Goal: Task Accomplishment & Management: Use online tool/utility

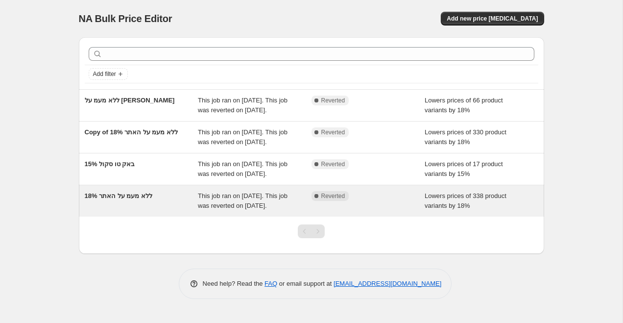
click at [266, 211] on div "This job ran on [DATE]. This job was reverted on [DATE]." at bounding box center [255, 201] width 114 height 20
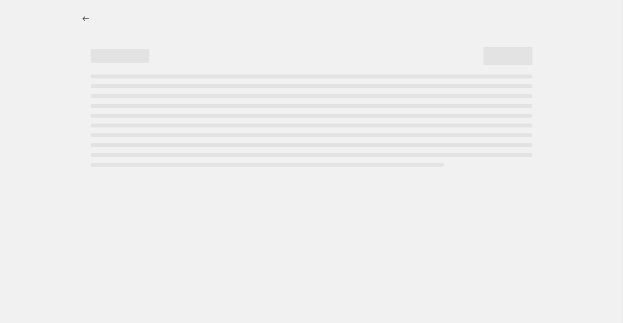
select select "percentage"
select select "no_change"
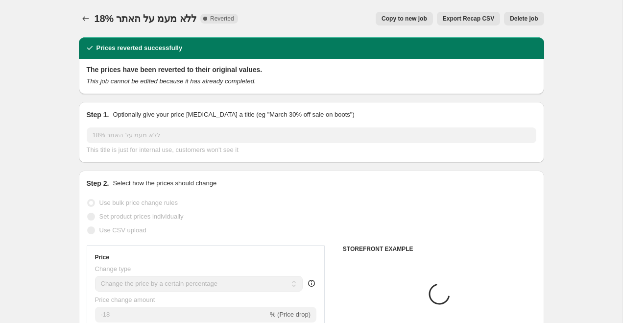
select select "collection"
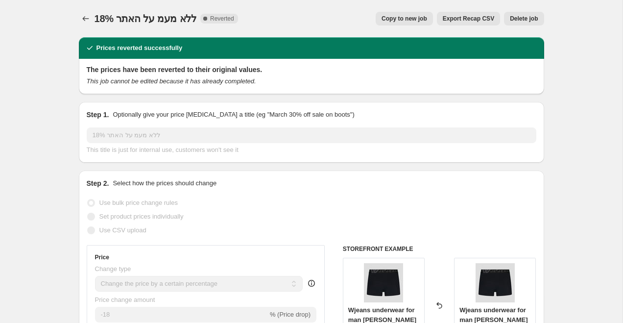
click at [402, 16] on span "Copy to new job" at bounding box center [404, 19] width 46 height 8
select select "percentage"
select select "no_change"
select select "collection"
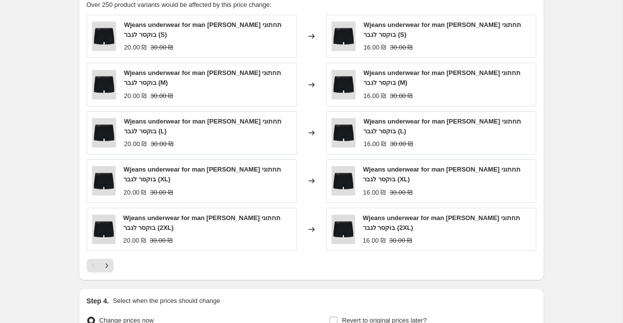
scroll to position [804, 0]
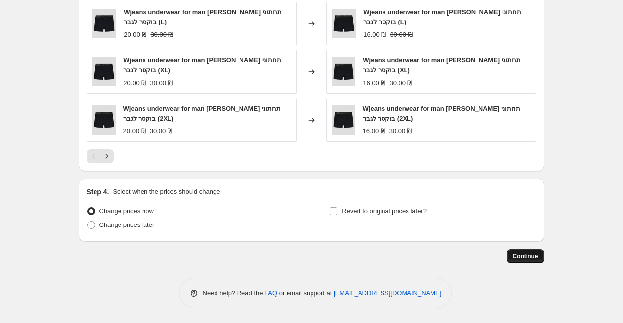
click at [519, 251] on button "Continue" at bounding box center [525, 256] width 37 height 14
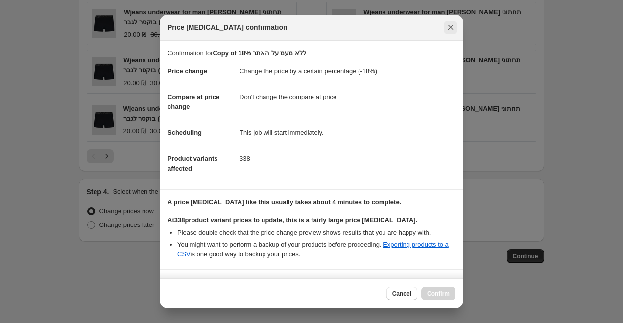
click at [445, 27] on button "Close" at bounding box center [451, 28] width 14 height 14
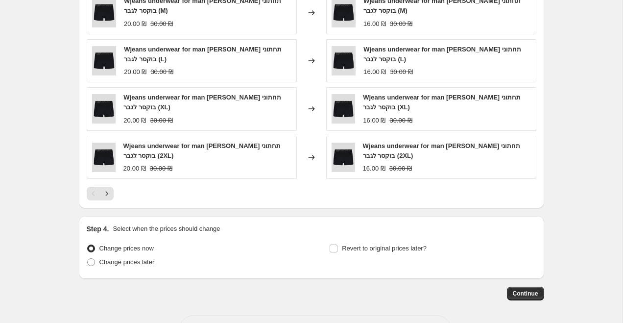
scroll to position [804, 0]
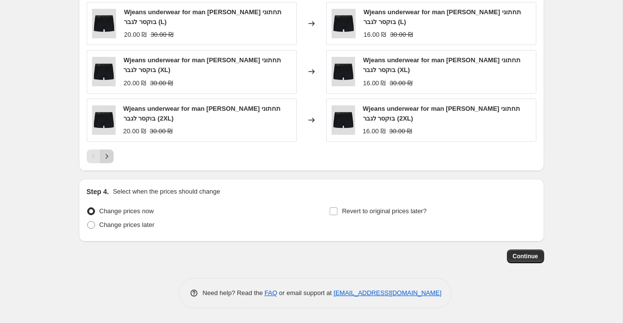
click at [111, 159] on icon "Next" at bounding box center [107, 156] width 10 height 10
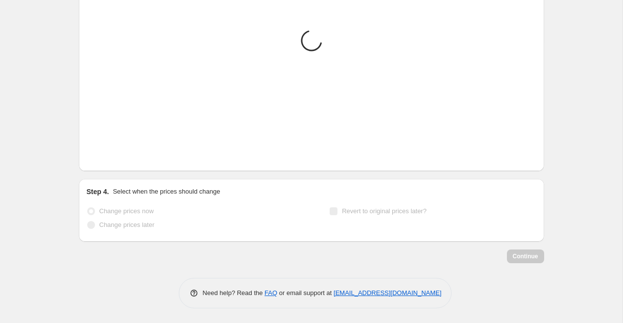
scroll to position [788, 0]
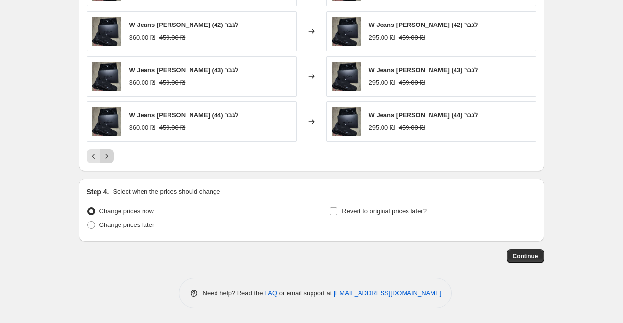
click at [111, 159] on icon "Next" at bounding box center [107, 156] width 10 height 10
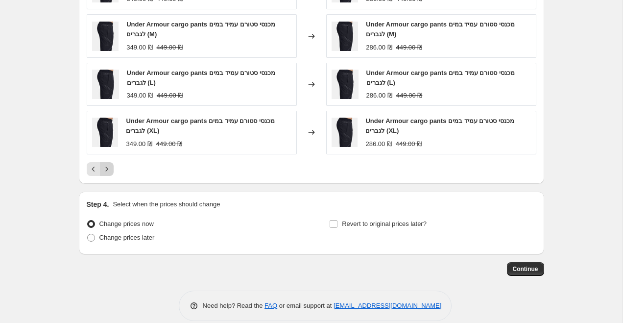
click at [109, 169] on icon "Next" at bounding box center [107, 169] width 10 height 10
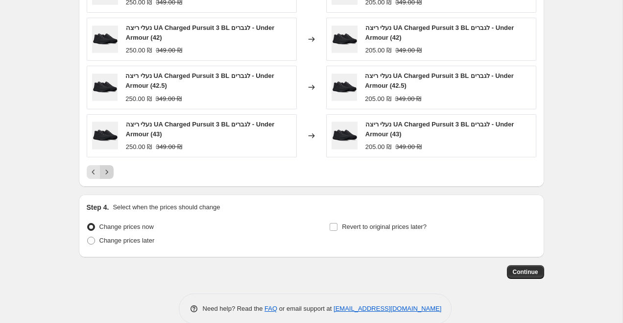
click at [109, 170] on icon "Next" at bounding box center [107, 172] width 10 height 10
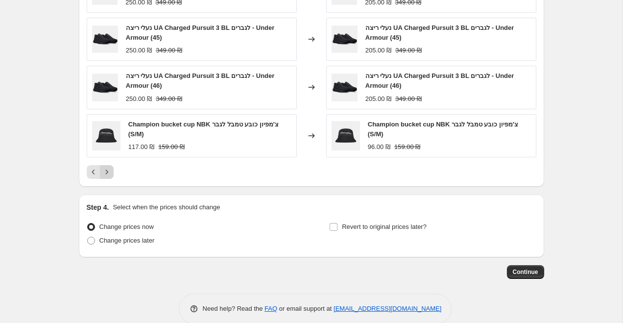
click at [109, 170] on icon "Next" at bounding box center [107, 172] width 10 height 10
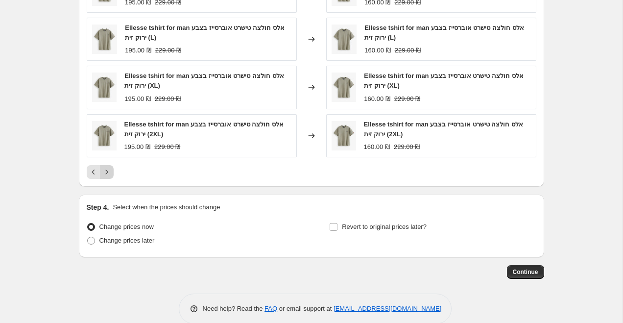
click at [109, 170] on icon "Next" at bounding box center [107, 172] width 10 height 10
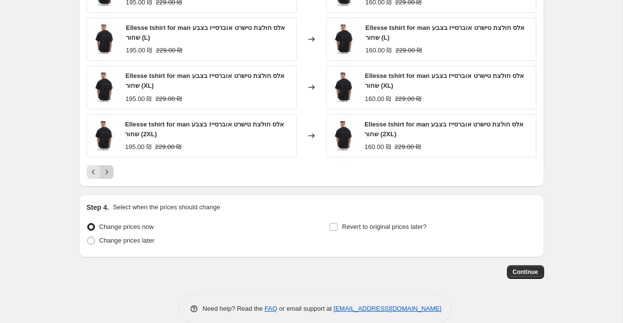
click at [109, 170] on icon "Next" at bounding box center [107, 172] width 10 height 10
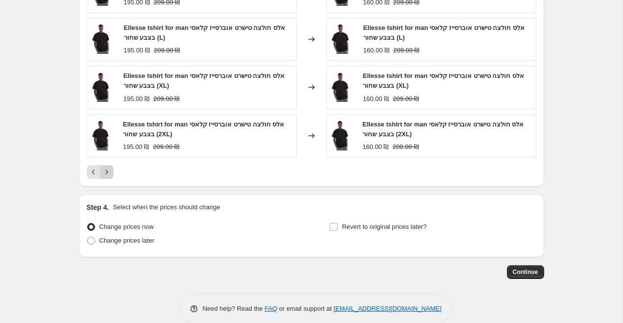
click at [109, 170] on icon "Next" at bounding box center [107, 172] width 10 height 10
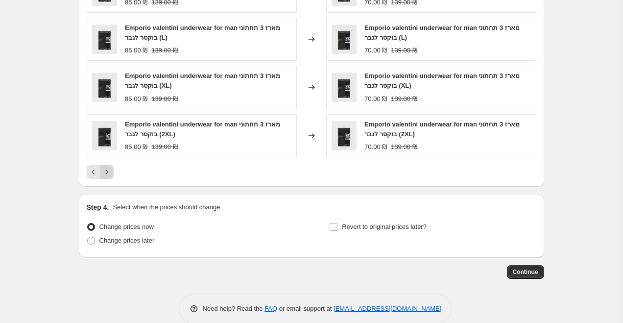
click at [109, 170] on icon "Next" at bounding box center [107, 172] width 10 height 10
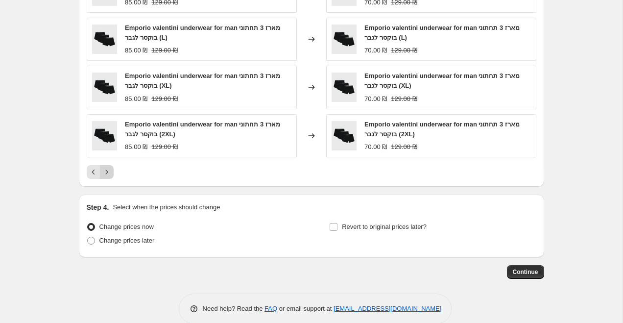
click at [109, 170] on icon "Next" at bounding box center [107, 172] width 10 height 10
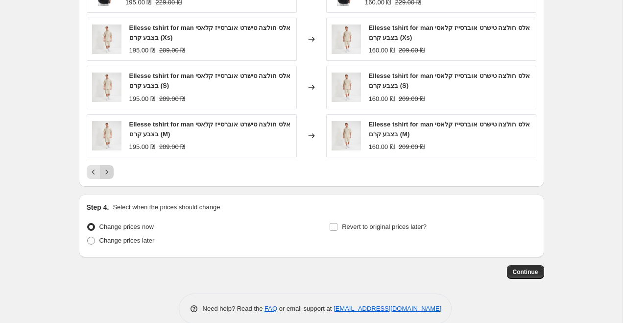
click at [109, 170] on icon "Next" at bounding box center [107, 172] width 10 height 10
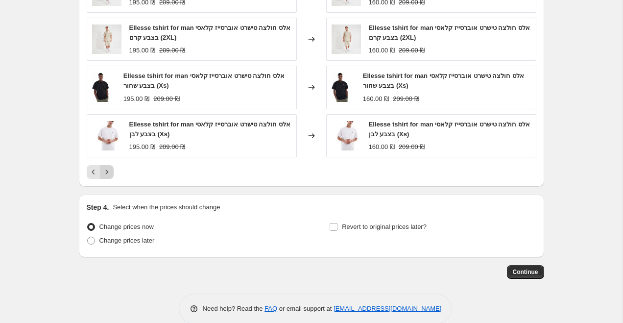
click at [109, 170] on icon "Next" at bounding box center [107, 172] width 10 height 10
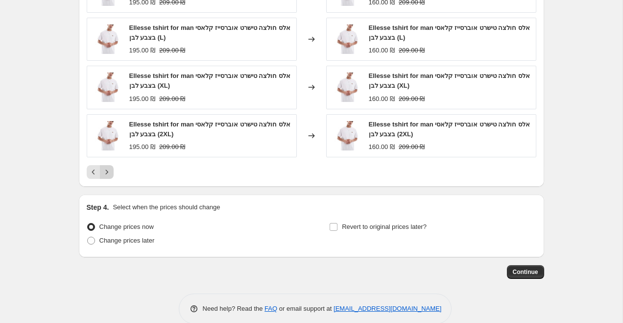
click at [109, 170] on icon "Next" at bounding box center [107, 172] width 10 height 10
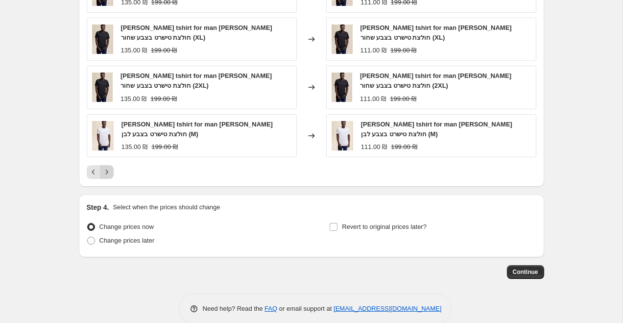
click at [109, 170] on icon "Next" at bounding box center [107, 172] width 10 height 10
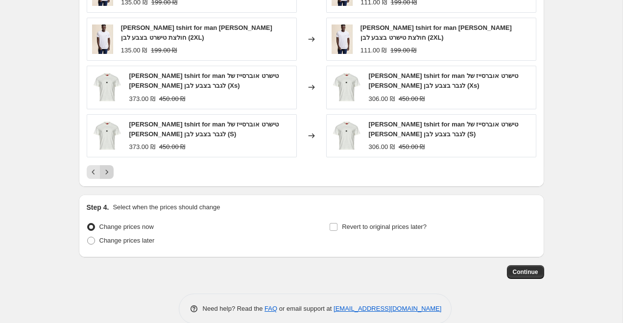
click at [109, 170] on icon "Next" at bounding box center [107, 172] width 10 height 10
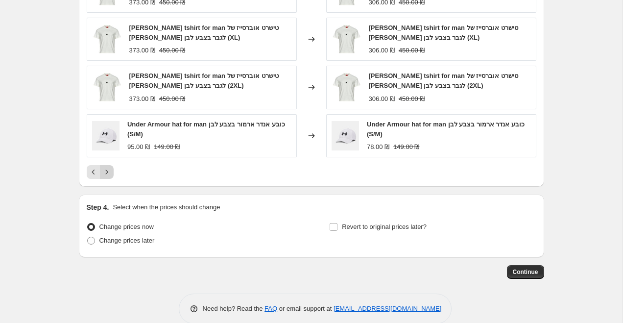
click at [109, 170] on icon "Next" at bounding box center [107, 172] width 10 height 10
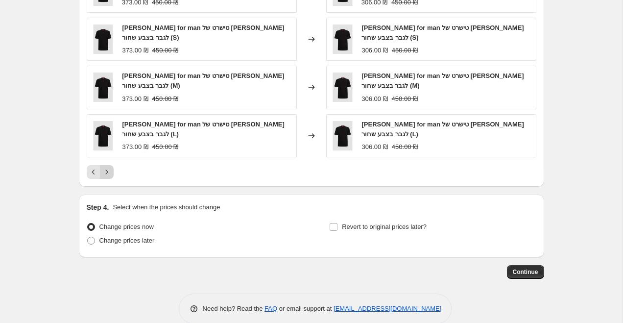
click at [109, 170] on icon "Next" at bounding box center [107, 172] width 10 height 10
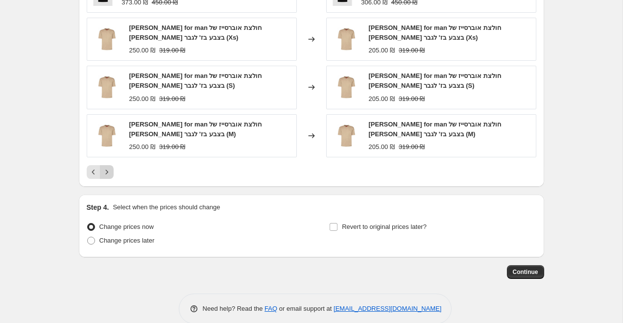
click at [109, 170] on icon "Next" at bounding box center [107, 172] width 10 height 10
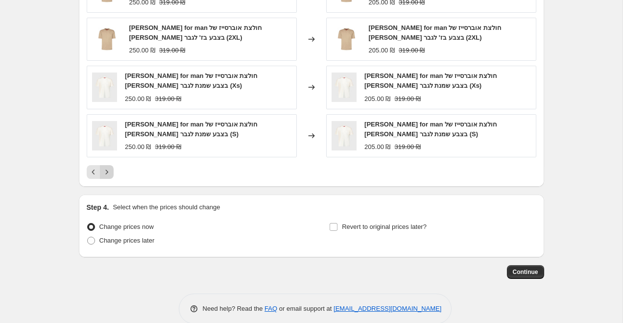
click at [109, 170] on icon "Next" at bounding box center [107, 172] width 10 height 10
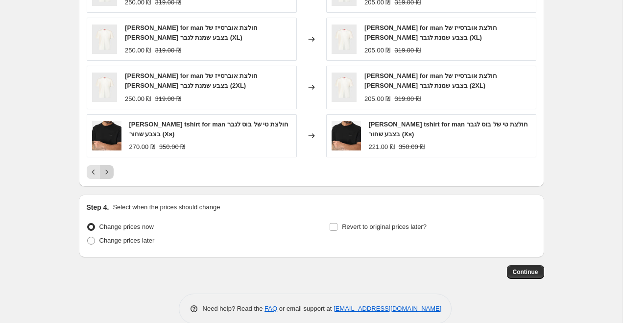
click at [109, 170] on icon "Next" at bounding box center [107, 172] width 10 height 10
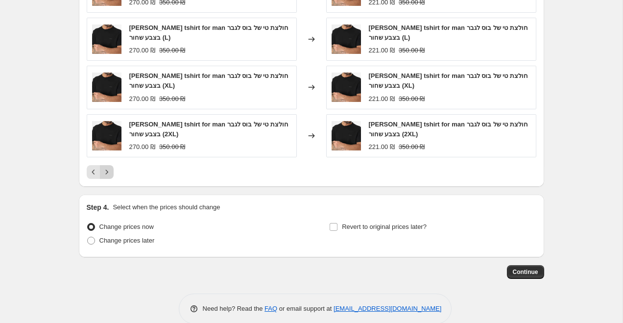
click at [109, 170] on icon "Next" at bounding box center [107, 172] width 10 height 10
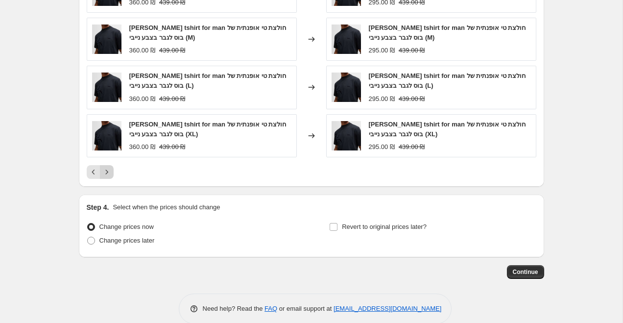
click at [109, 170] on icon "Next" at bounding box center [107, 172] width 10 height 10
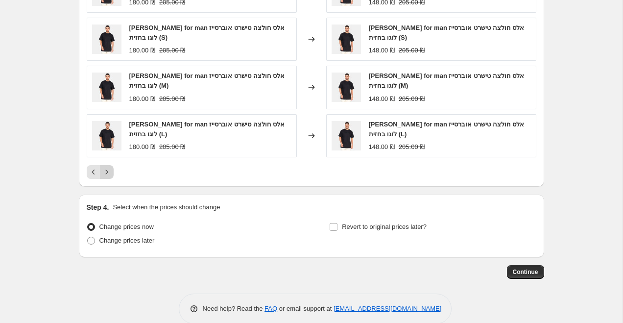
click at [109, 170] on icon "Next" at bounding box center [107, 172] width 10 height 10
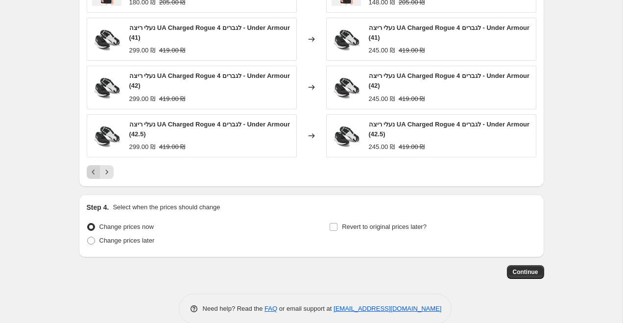
click at [93, 170] on icon "Previous" at bounding box center [94, 172] width 10 height 10
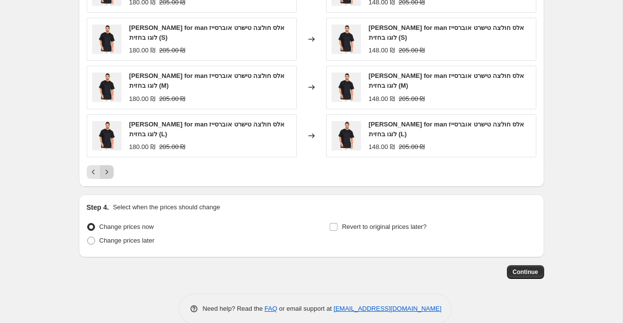
click at [110, 169] on icon "Next" at bounding box center [107, 172] width 10 height 10
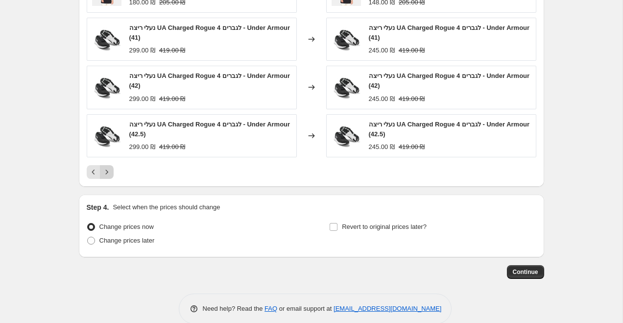
click at [110, 169] on icon "Next" at bounding box center [107, 172] width 10 height 10
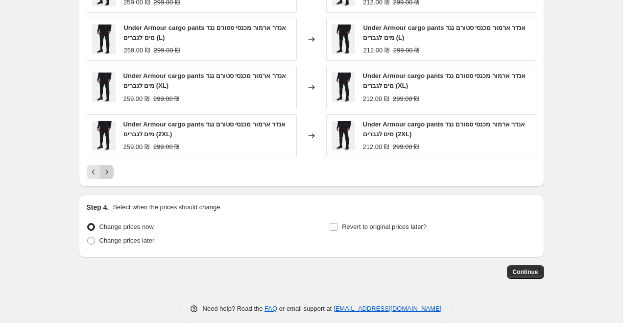
click at [110, 169] on icon "Next" at bounding box center [107, 172] width 10 height 10
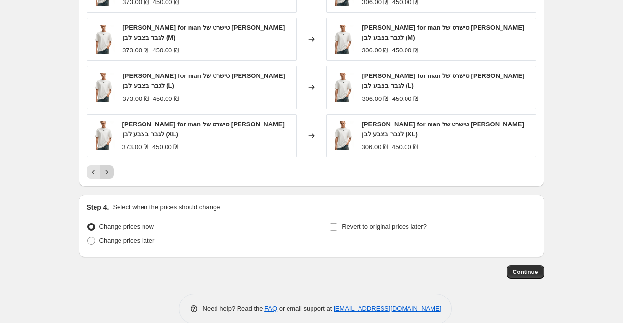
click at [110, 169] on icon "Next" at bounding box center [107, 172] width 10 height 10
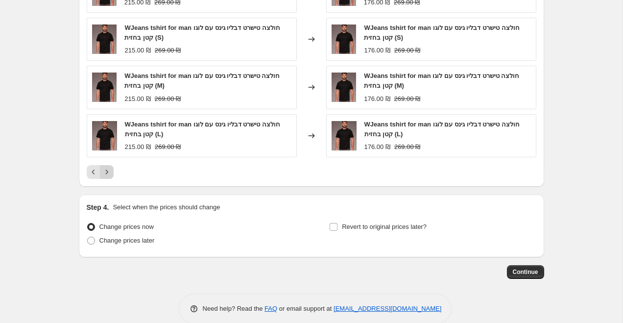
click at [110, 169] on icon "Next" at bounding box center [107, 172] width 10 height 10
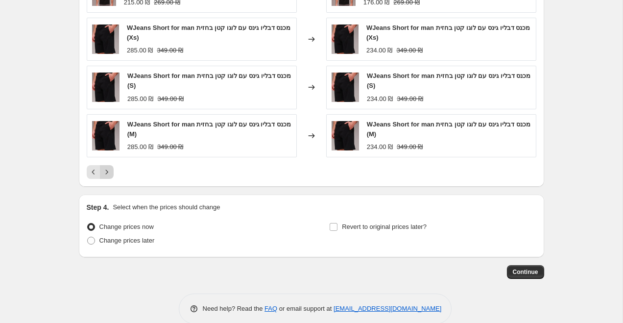
click at [110, 169] on icon "Next" at bounding box center [107, 172] width 10 height 10
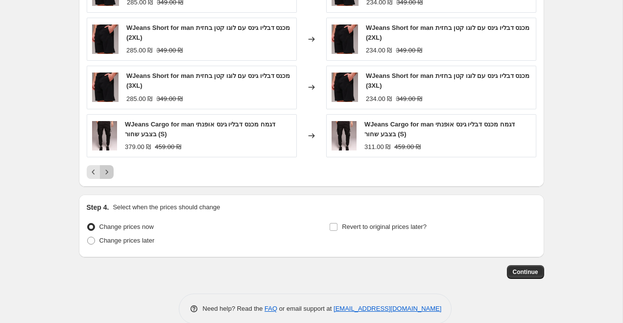
click at [110, 169] on icon "Next" at bounding box center [107, 172] width 10 height 10
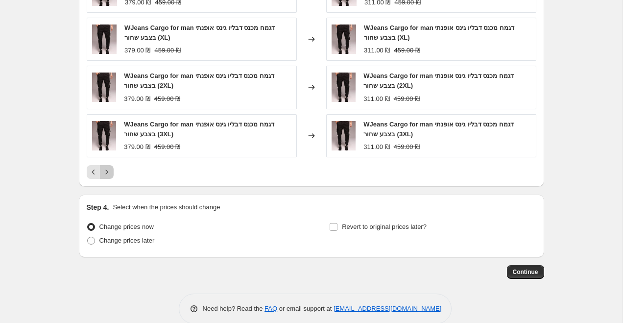
click at [110, 169] on icon "Next" at bounding box center [107, 172] width 10 height 10
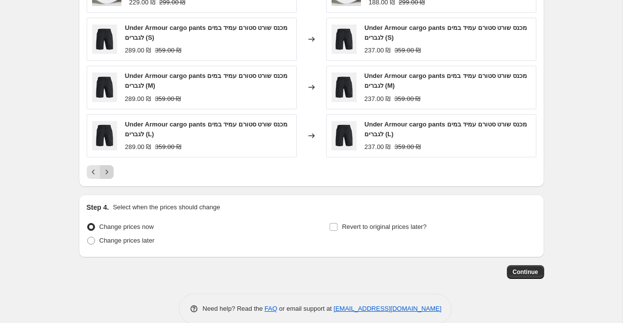
click at [110, 169] on icon "Next" at bounding box center [107, 172] width 10 height 10
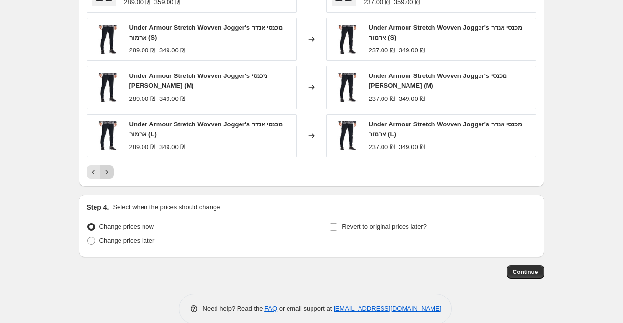
click at [110, 169] on icon "Next" at bounding box center [107, 172] width 10 height 10
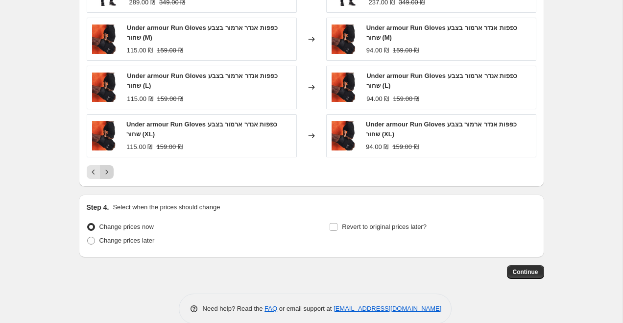
click at [110, 169] on icon "Next" at bounding box center [107, 172] width 10 height 10
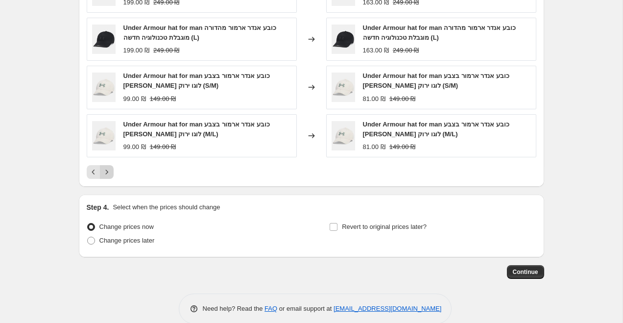
click at [109, 169] on icon "Next" at bounding box center [107, 172] width 10 height 10
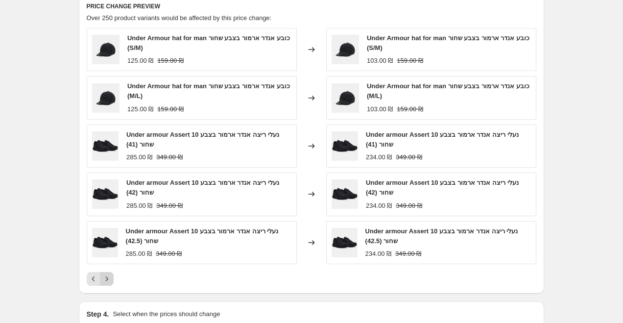
scroll to position [681, 0]
click at [106, 278] on icon "Next" at bounding box center [106, 279] width 2 height 4
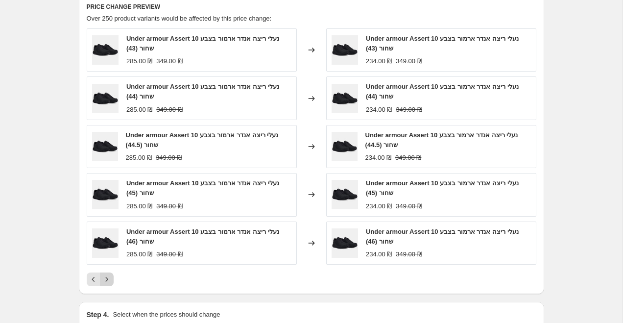
click at [106, 278] on icon "Next" at bounding box center [106, 279] width 2 height 4
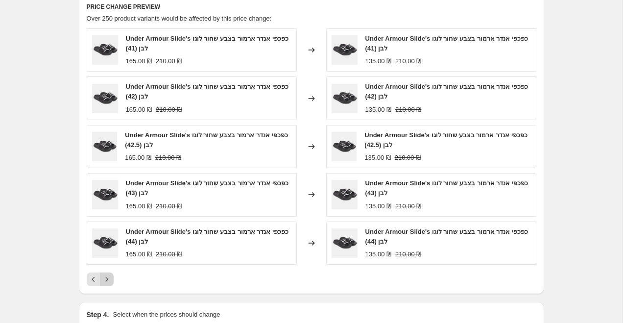
click at [106, 278] on icon "Next" at bounding box center [106, 279] width 2 height 4
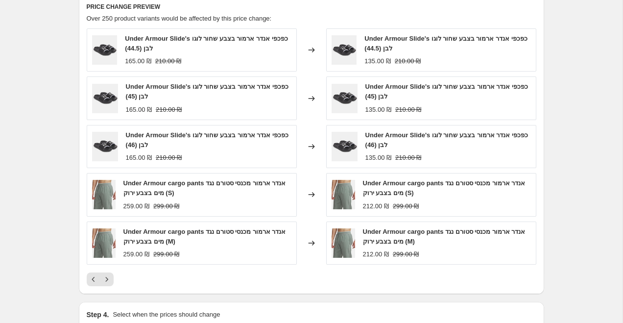
click at [106, 278] on icon "Next" at bounding box center [106, 279] width 2 height 4
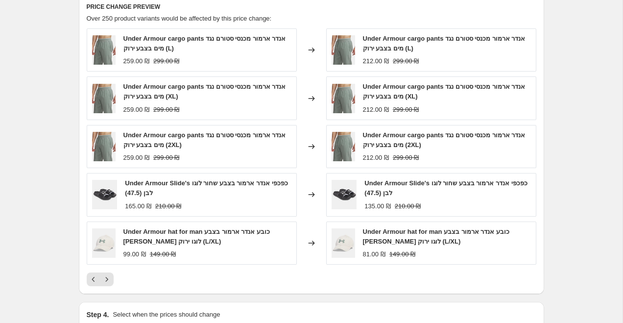
click at [106, 278] on icon "Next" at bounding box center [107, 279] width 10 height 10
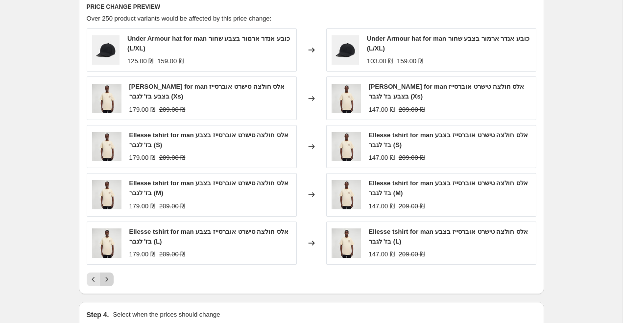
click at [106, 277] on icon "Next" at bounding box center [107, 279] width 10 height 10
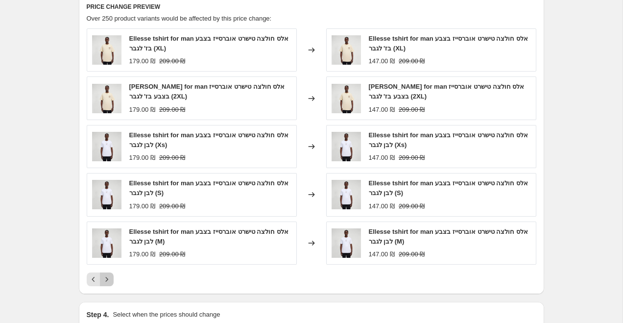
click at [106, 277] on icon "Next" at bounding box center [107, 279] width 10 height 10
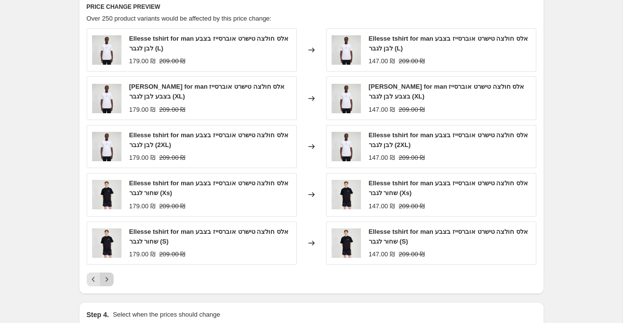
click at [106, 277] on icon "Next" at bounding box center [107, 279] width 10 height 10
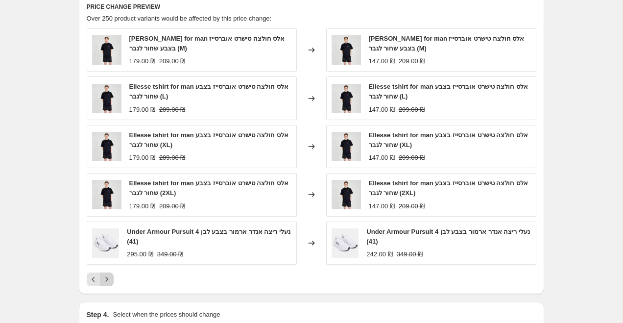
click at [106, 277] on icon "Next" at bounding box center [107, 279] width 10 height 10
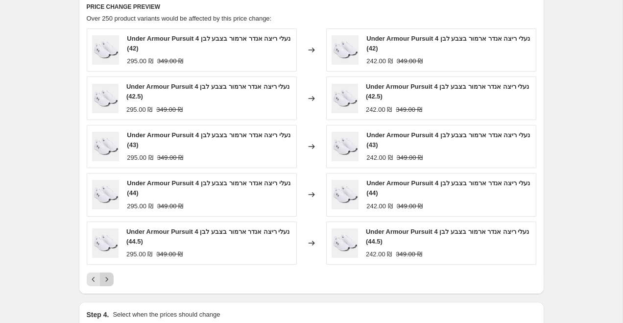
click at [106, 277] on icon "Next" at bounding box center [107, 279] width 10 height 10
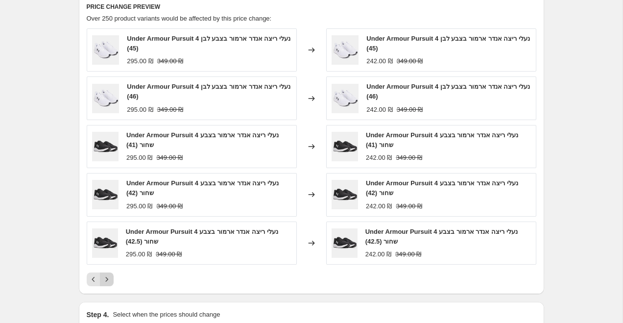
click at [106, 277] on icon "Next" at bounding box center [107, 279] width 10 height 10
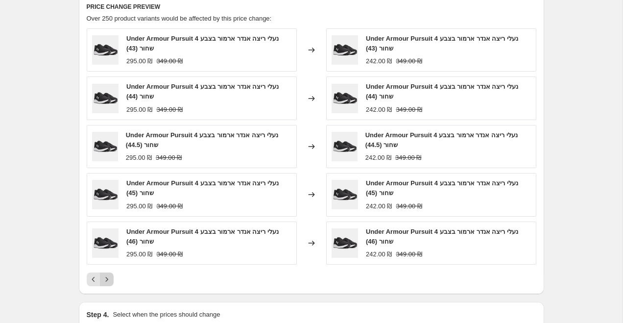
click at [106, 278] on icon "Next" at bounding box center [107, 279] width 10 height 10
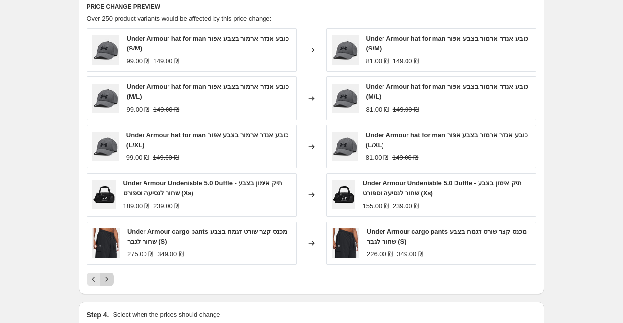
click at [106, 278] on icon "Next" at bounding box center [107, 279] width 10 height 10
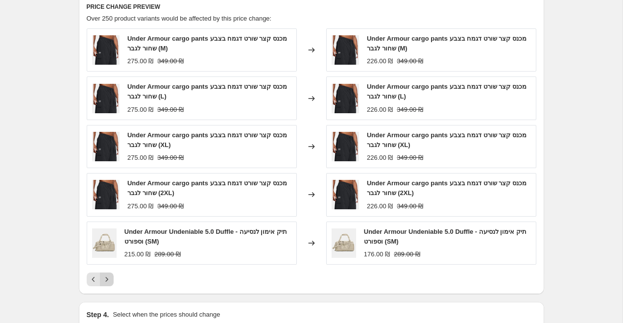
click at [106, 278] on icon "Next" at bounding box center [107, 279] width 10 height 10
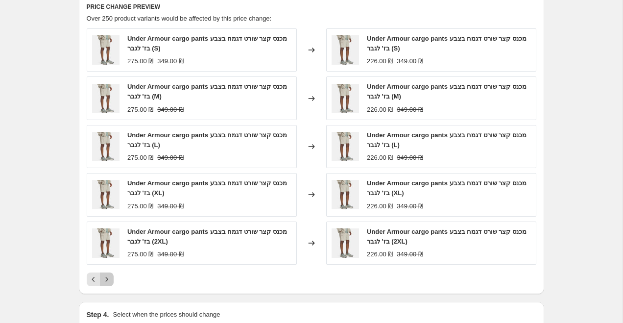
click at [106, 278] on icon "Next" at bounding box center [107, 279] width 10 height 10
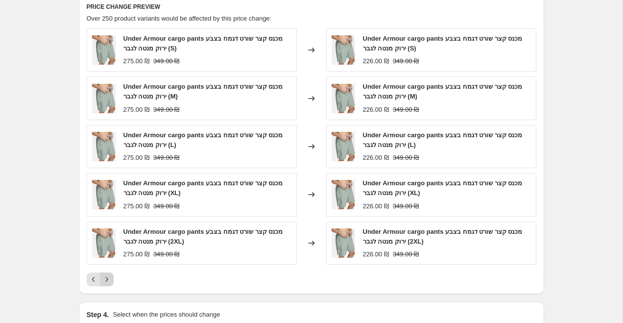
click at [106, 278] on icon "Next" at bounding box center [107, 279] width 10 height 10
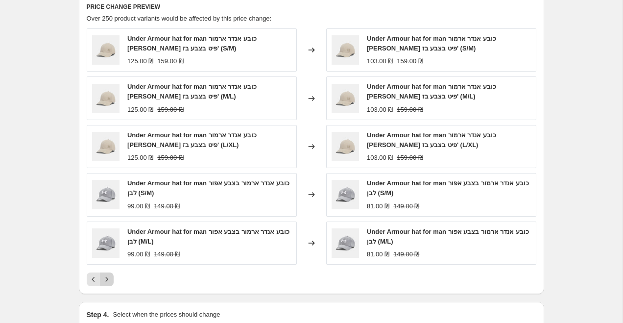
click at [106, 278] on icon "Next" at bounding box center [107, 279] width 10 height 10
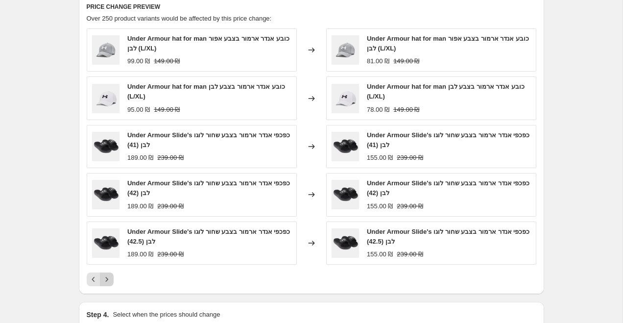
click at [106, 278] on icon "Next" at bounding box center [107, 279] width 10 height 10
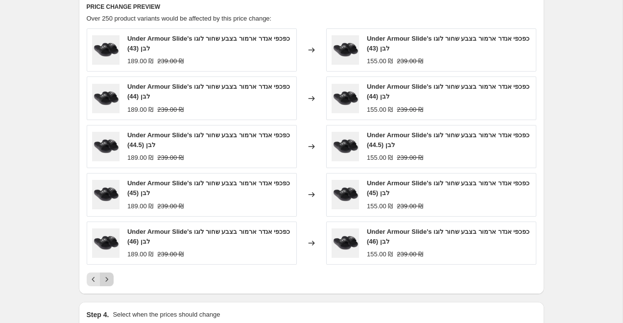
click at [106, 278] on icon "Next" at bounding box center [106, 279] width 2 height 4
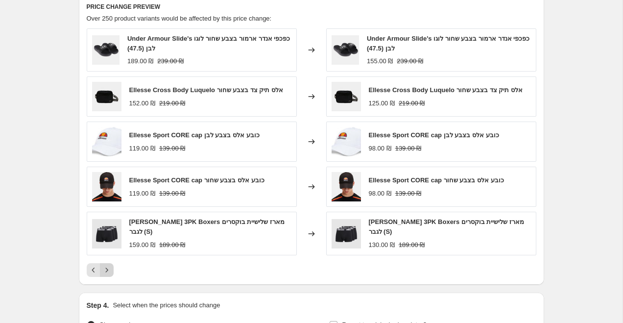
click at [106, 278] on div "PRICE CHANGE PREVIEW Over 250 product variants would be affected by this price …" at bounding box center [311, 140] width 465 height 290
click at [106, 273] on icon "Next" at bounding box center [107, 270] width 10 height 10
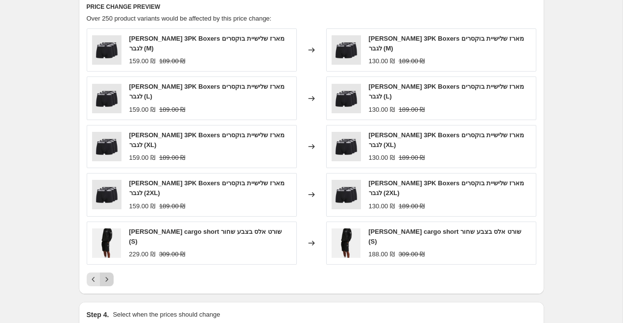
click at [106, 274] on icon "Next" at bounding box center [107, 279] width 10 height 10
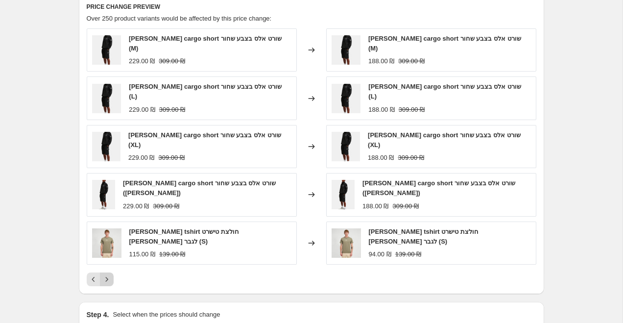
click at [106, 273] on button "Next" at bounding box center [107, 279] width 14 height 14
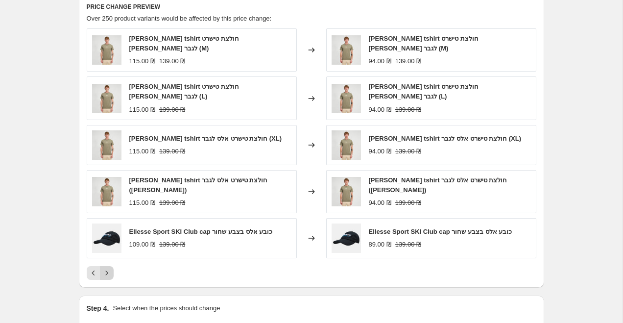
click at [106, 268] on icon "Next" at bounding box center [107, 273] width 10 height 10
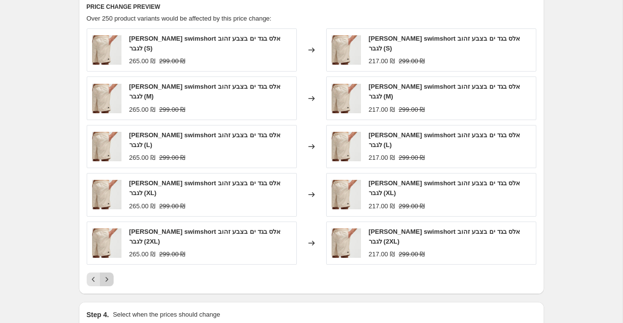
click at [108, 274] on button "Next" at bounding box center [107, 279] width 14 height 14
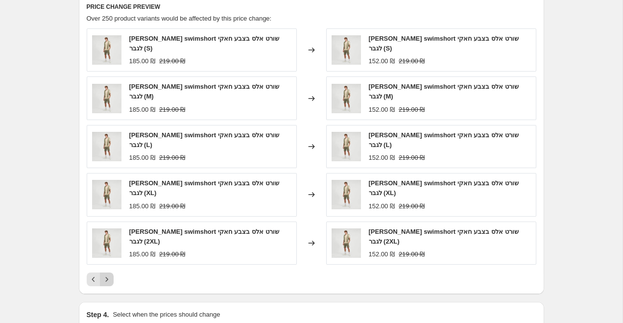
click at [106, 277] on icon "Next" at bounding box center [107, 279] width 10 height 10
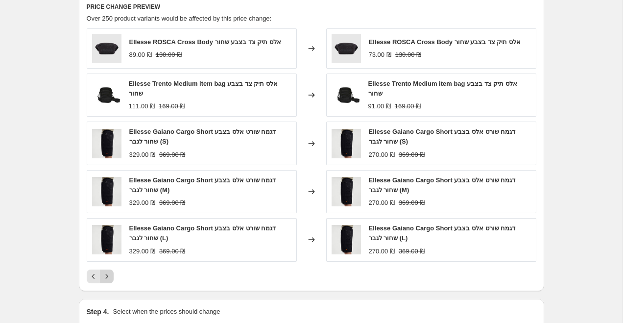
click at [106, 280] on icon "Next" at bounding box center [107, 276] width 10 height 10
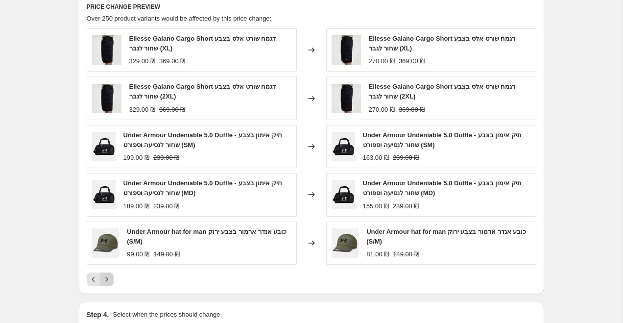
click at [106, 277] on icon "Next" at bounding box center [107, 279] width 10 height 10
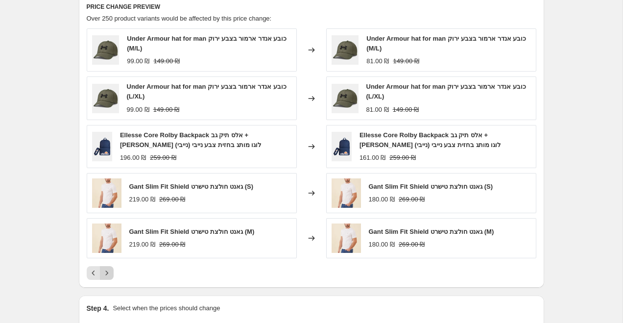
click at [106, 277] on icon "Next" at bounding box center [107, 273] width 10 height 10
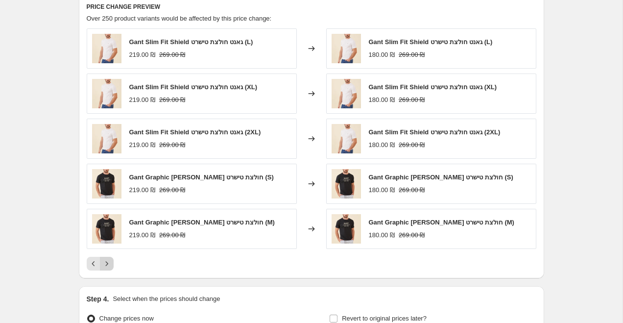
click at [106, 277] on div "PRICE CHANGE PREVIEW Over 250 product variants would be affected by this price …" at bounding box center [311, 137] width 465 height 284
click at [108, 263] on icon "Next" at bounding box center [107, 264] width 10 height 10
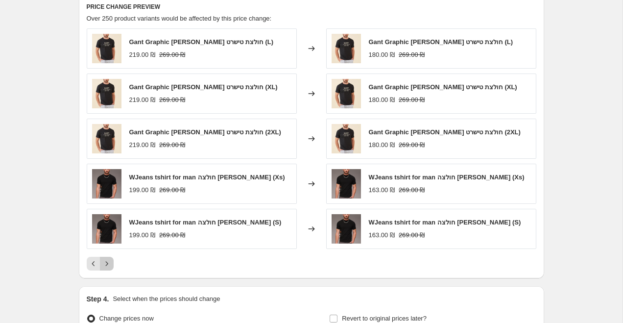
click at [106, 259] on icon "Next" at bounding box center [107, 264] width 10 height 10
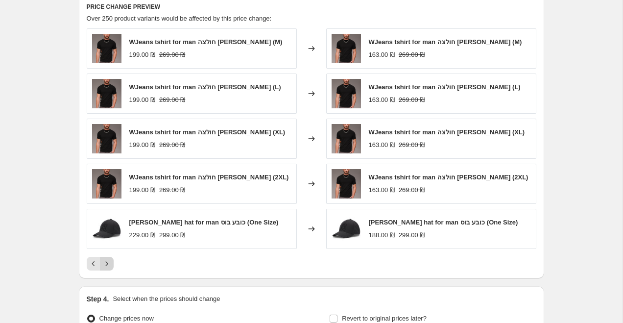
click at [106, 262] on icon "Next" at bounding box center [106, 263] width 2 height 4
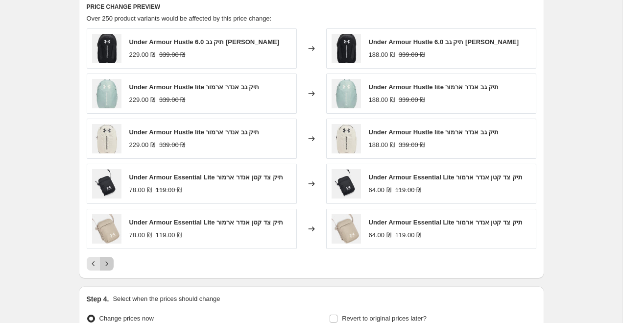
click at [106, 264] on icon "Next" at bounding box center [106, 263] width 2 height 4
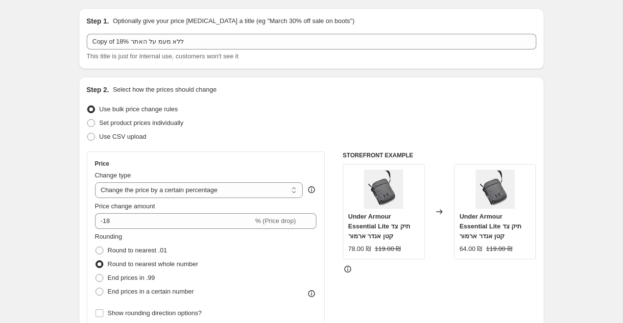
scroll to position [30, 0]
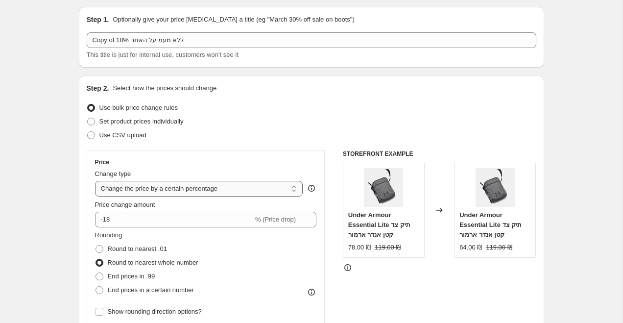
click at [146, 188] on select "Change the price to a certain amount Change the price by a certain amount Chang…" at bounding box center [199, 189] width 208 height 16
select select "ecap"
click at [95, 181] on select "Change the price to a certain amount Change the price by a certain amount Chang…" at bounding box center [199, 189] width 208 height 16
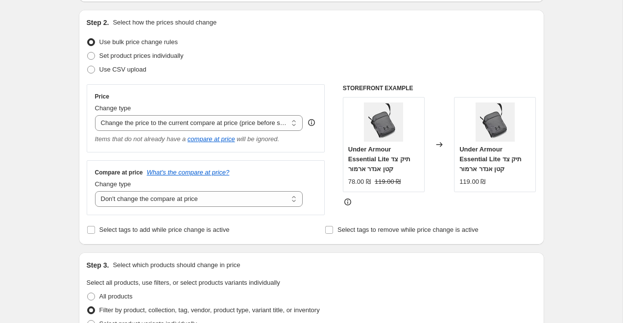
scroll to position [106, 0]
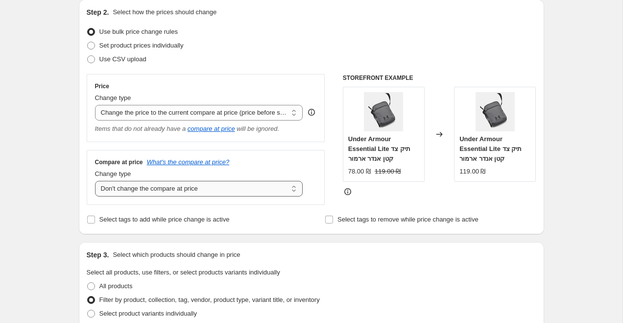
click at [124, 192] on select "Change the compare at price to the current price (sale) Change the compare at p…" at bounding box center [199, 189] width 208 height 16
select select "remove"
click at [95, 181] on select "Change the compare at price to the current price (sale) Change the compare at p…" at bounding box center [199, 189] width 208 height 16
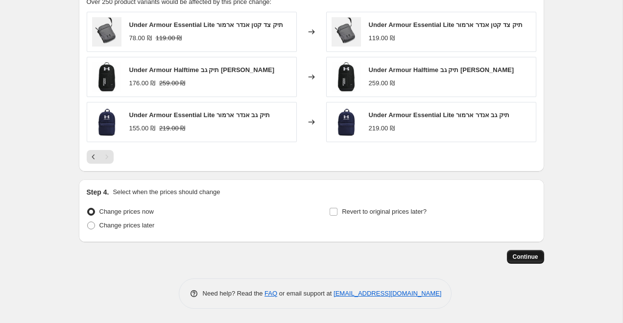
click at [523, 258] on span "Continue" at bounding box center [525, 257] width 25 height 8
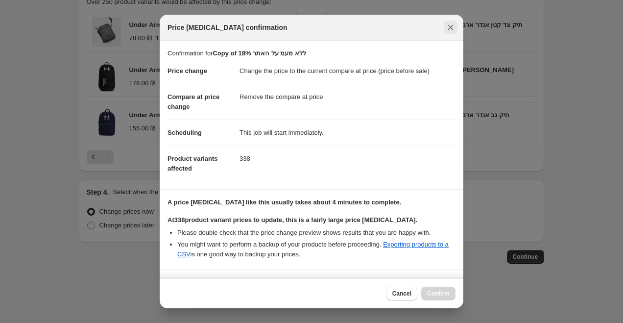
click at [450, 22] on button "Close" at bounding box center [451, 28] width 14 height 14
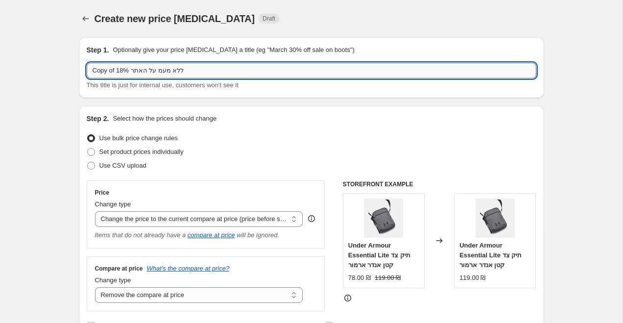
click at [189, 72] on input "Copy of 18% ללא מעמ על האתר" at bounding box center [312, 71] width 450 height 16
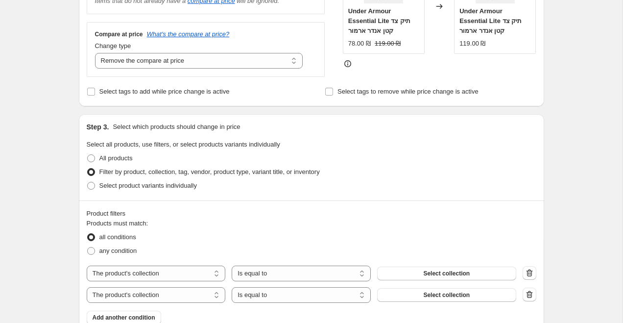
scroll to position [589, 0]
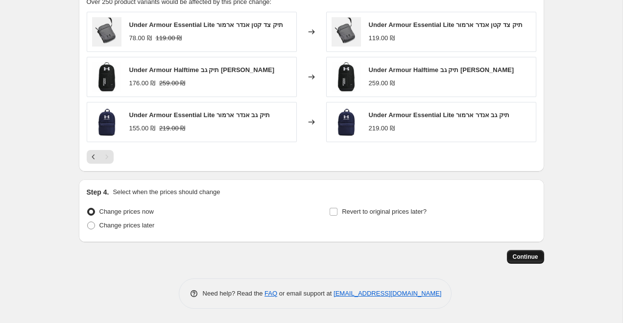
type input "Copy of 18% ללא מעמ על האתר being changed back by [PERSON_NAME] from NA"
click at [521, 258] on span "Continue" at bounding box center [525, 257] width 25 height 8
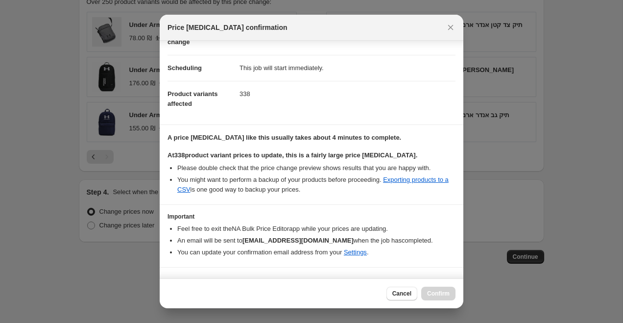
scroll to position [83, 0]
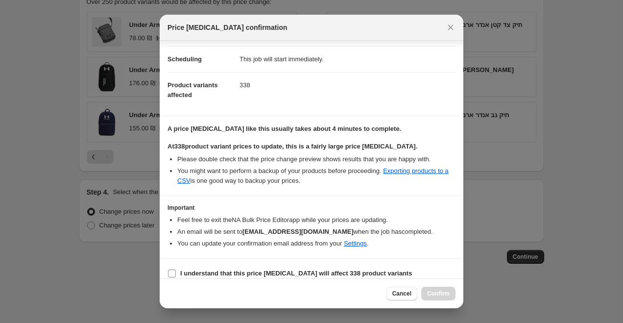
click at [373, 269] on b "I understand that this price [MEDICAL_DATA] will affect 338 product variants" at bounding box center [296, 272] width 232 height 7
click at [176, 269] on input "I understand that this price [MEDICAL_DATA] will affect 338 product variants" at bounding box center [172, 273] width 8 height 8
checkbox input "true"
click at [435, 296] on span "Confirm" at bounding box center [438, 293] width 23 height 8
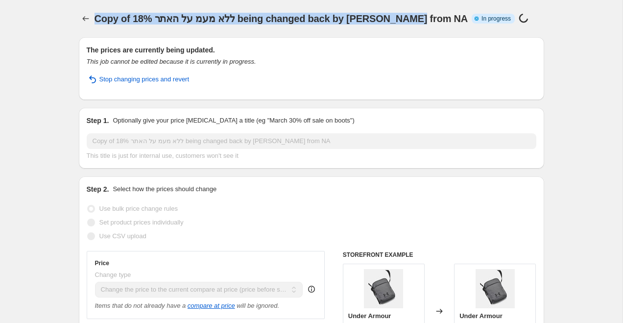
drag, startPoint x: 94, startPoint y: 20, endPoint x: 296, endPoint y: 25, distance: 202.3
click at [297, 25] on div "Copy of 18% ללא מעמ על האתר being changed back by [PERSON_NAME] from NA Info Pa…" at bounding box center [315, 19] width 440 height 14
copy span "Copy of 18% ללא מעמ על האתר being changed back by [PERSON_NAME] from NA"
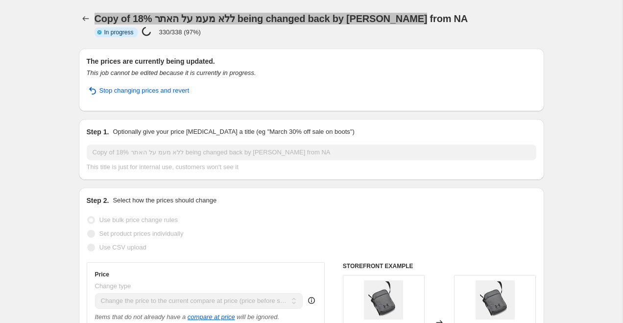
select select "ecap"
select select "remove"
select select "collection"
